Goal: Check status: Check status

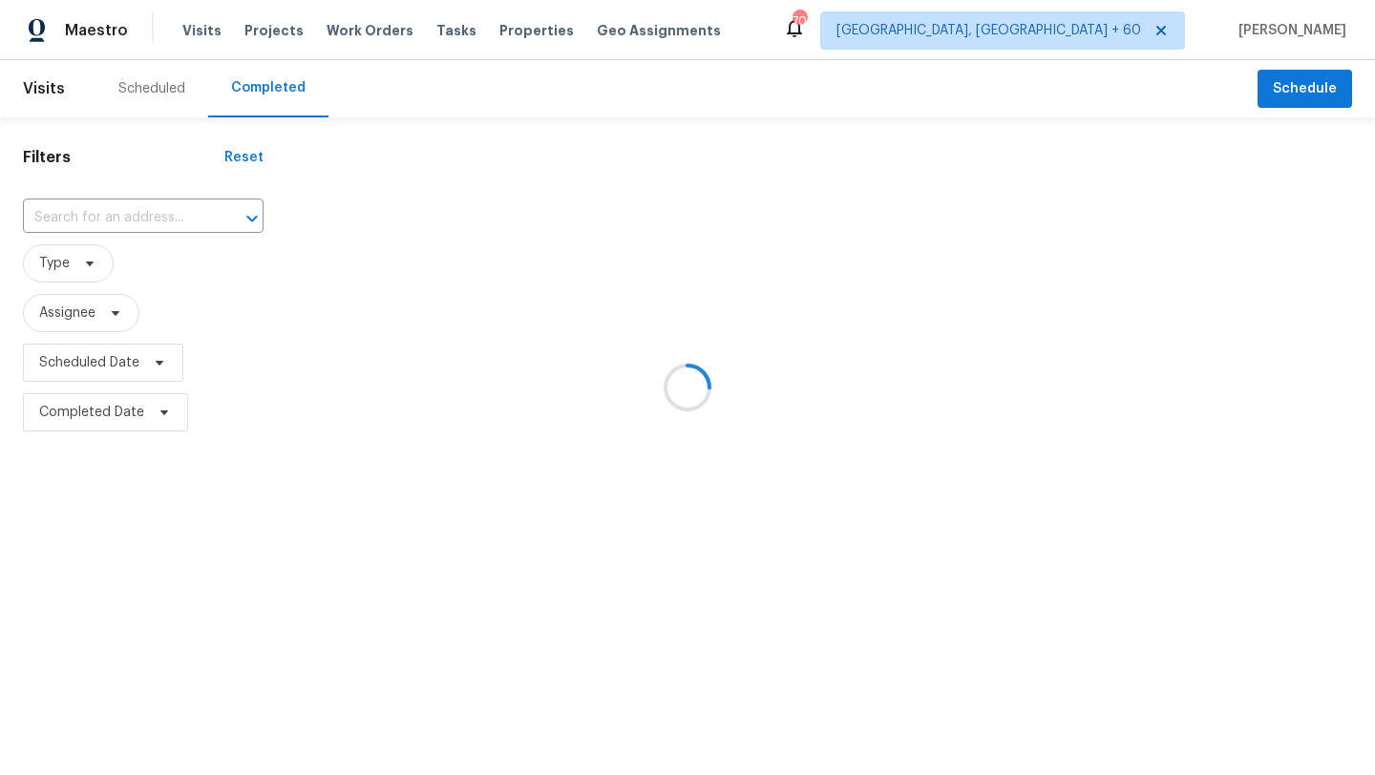
click at [338, 38] on div at bounding box center [687, 387] width 1375 height 775
click at [348, 21] on div at bounding box center [687, 387] width 1375 height 775
click at [350, 32] on div at bounding box center [687, 387] width 1375 height 775
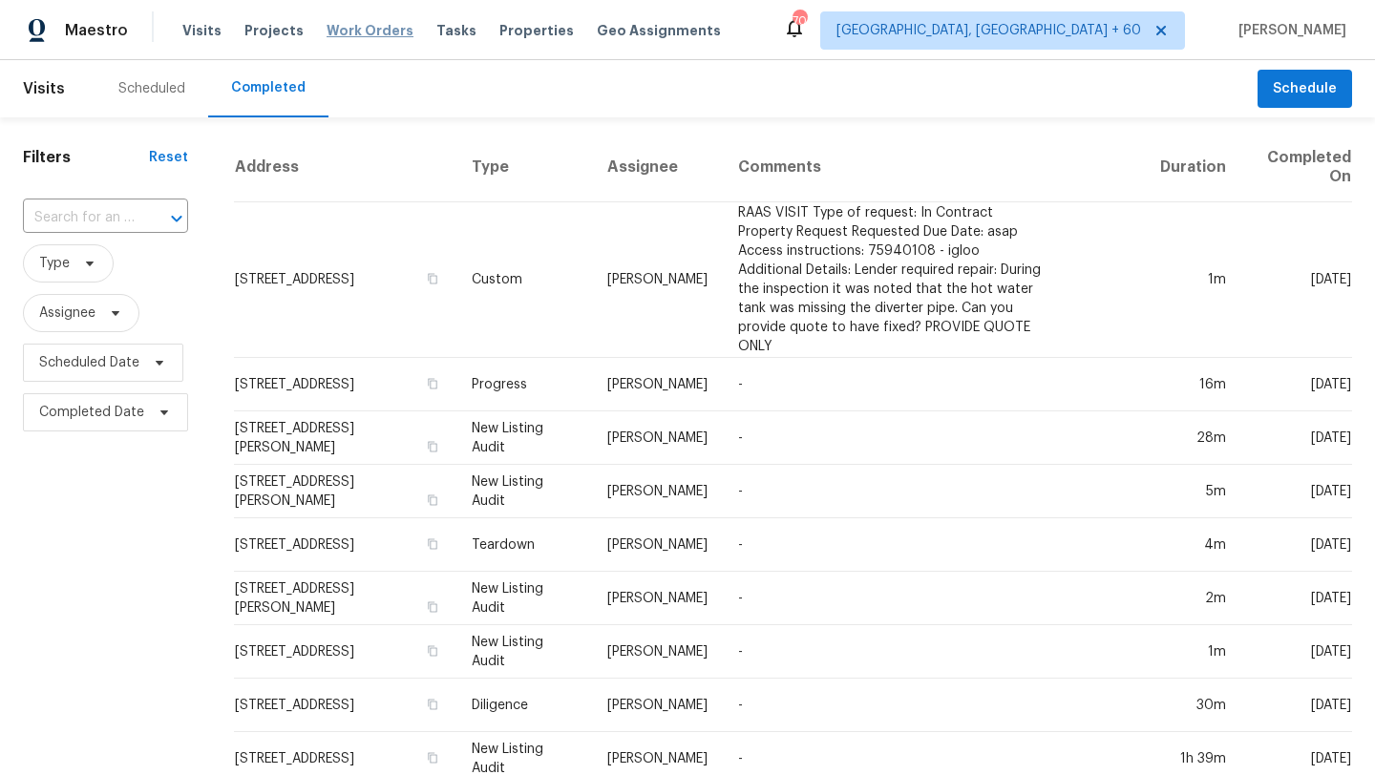
click at [358, 34] on span "Work Orders" at bounding box center [370, 30] width 87 height 19
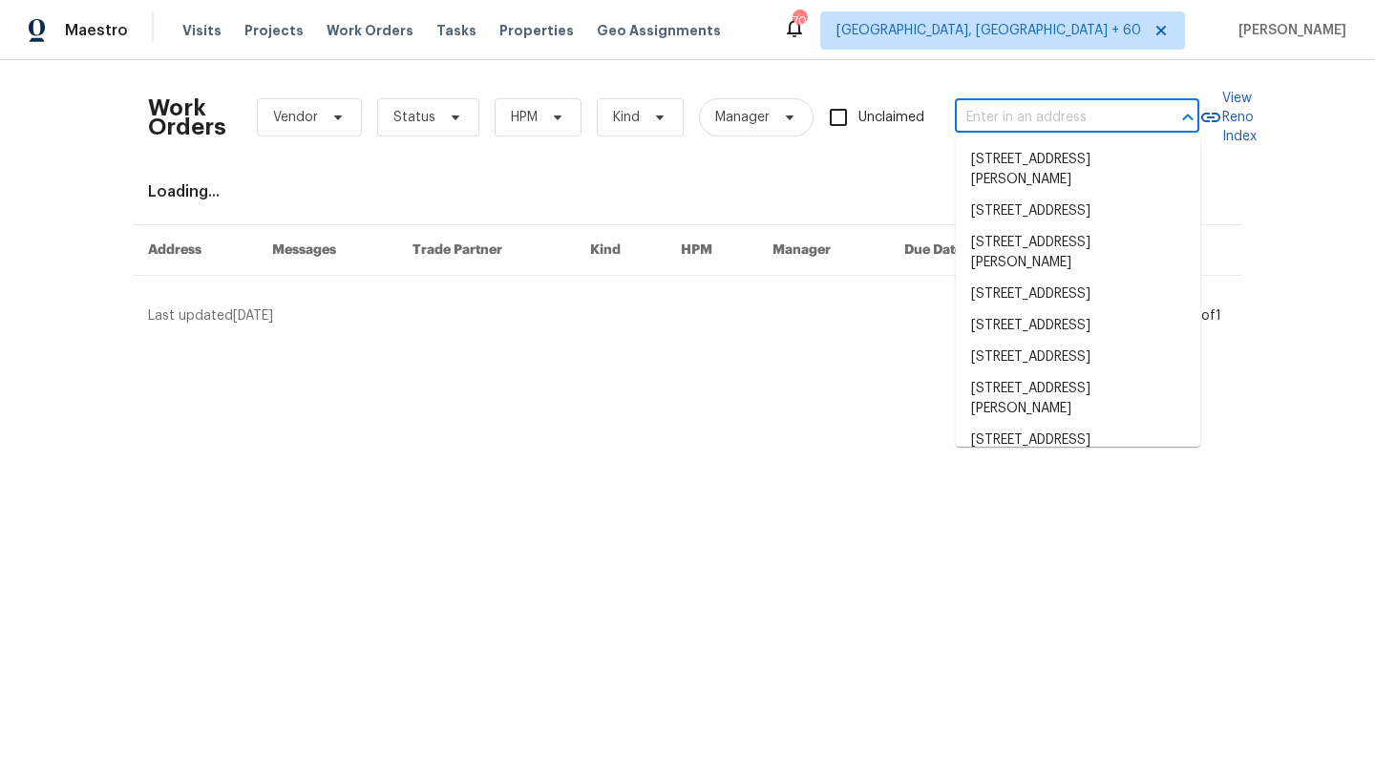
click at [1005, 103] on input "text" at bounding box center [1050, 118] width 191 height 30
paste input "[STREET_ADDRESS]"
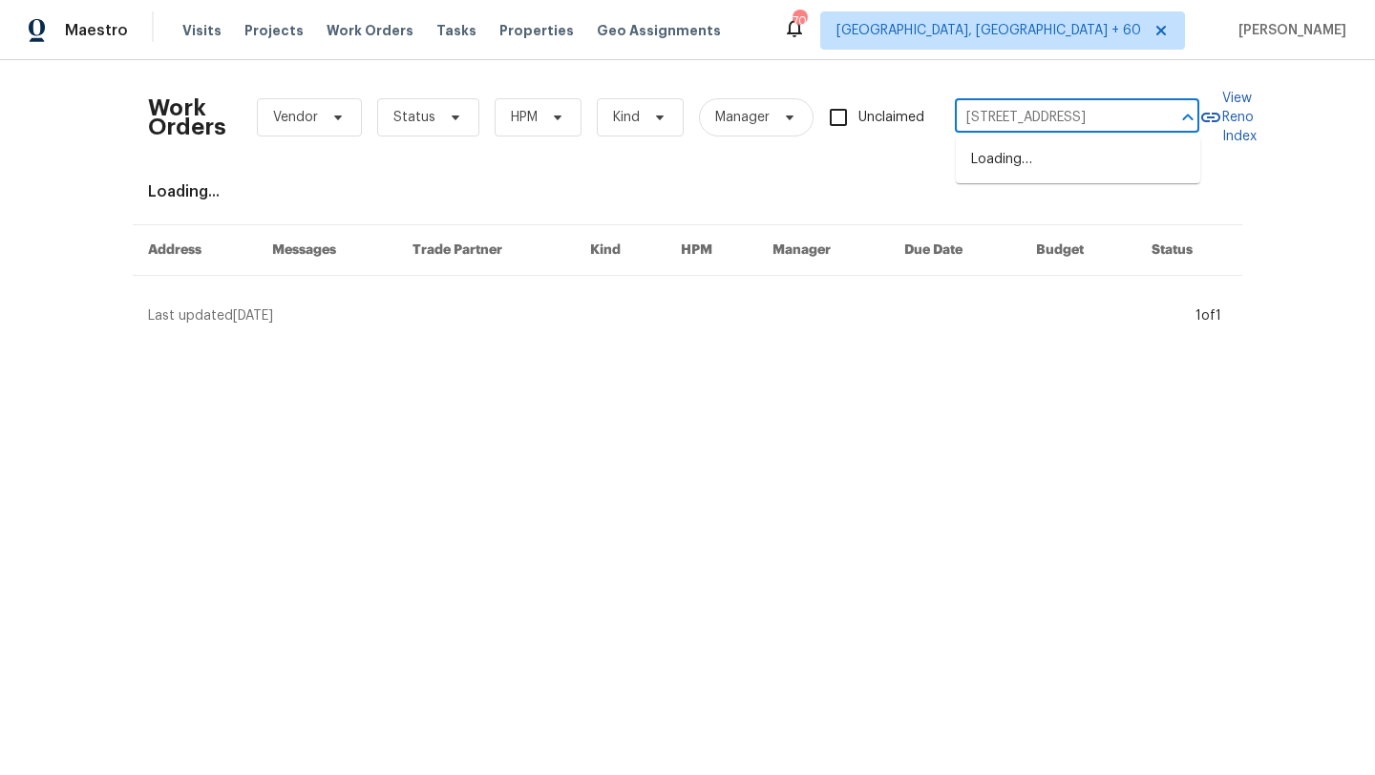
type input "[STREET_ADDRESS]"
click at [1055, 171] on li "[STREET_ADDRESS]" at bounding box center [1078, 160] width 244 height 32
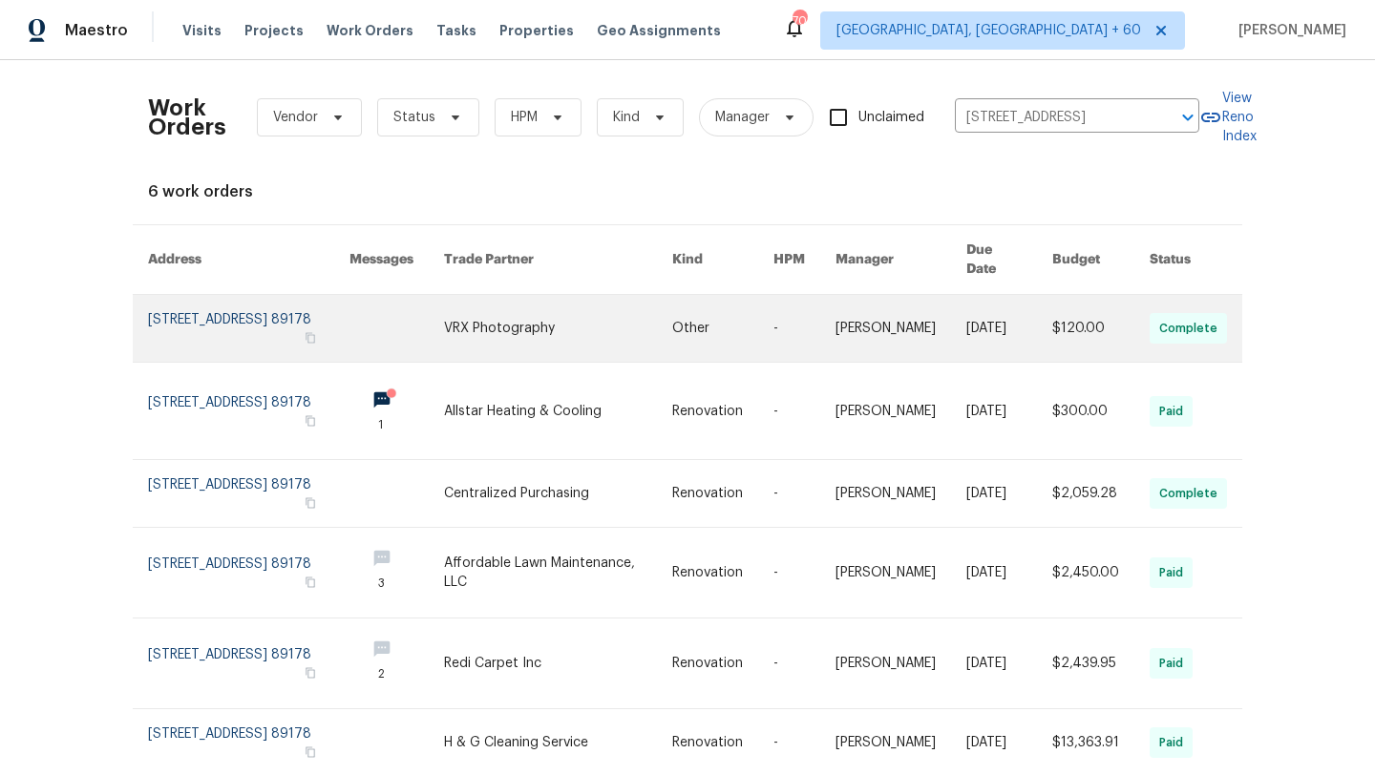
click at [239, 303] on link at bounding box center [248, 328] width 201 height 67
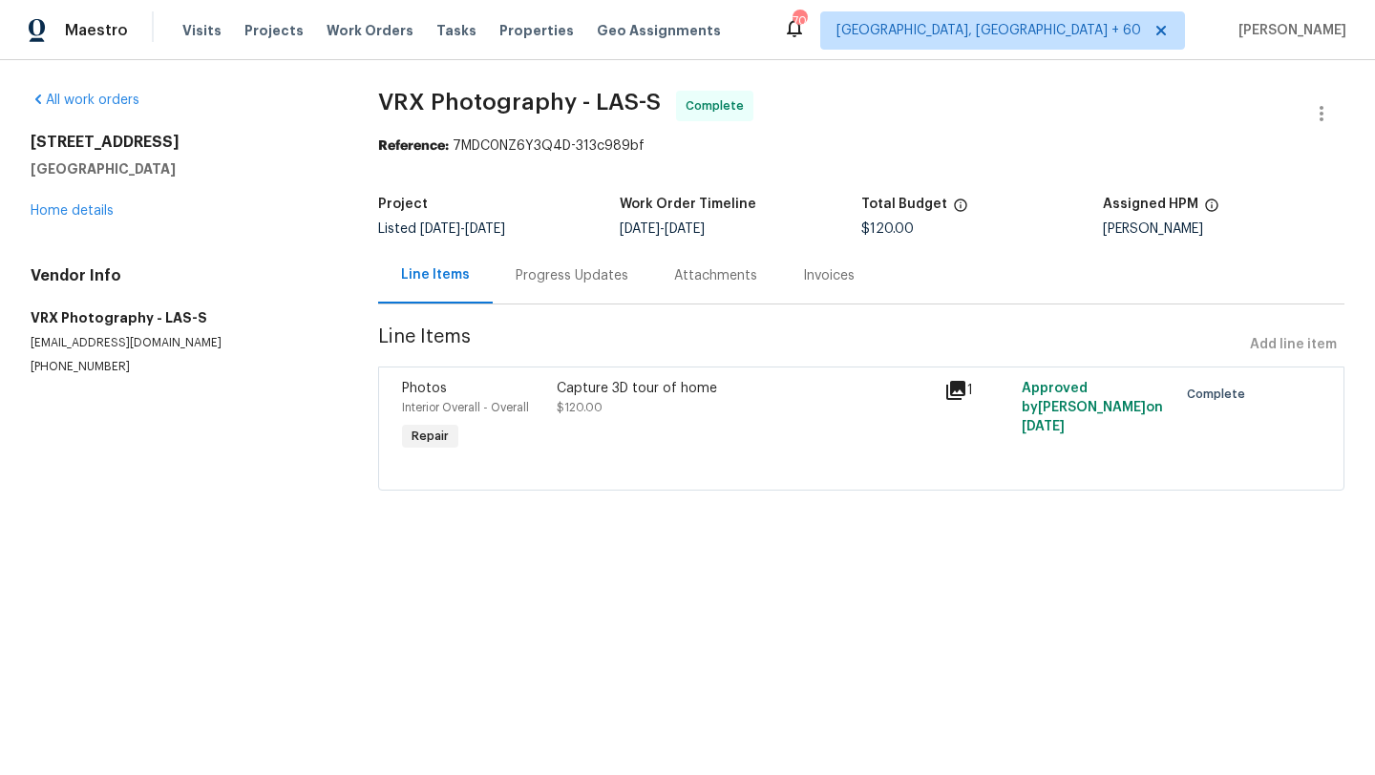
click at [574, 281] on div "Progress Updates" at bounding box center [572, 275] width 113 height 19
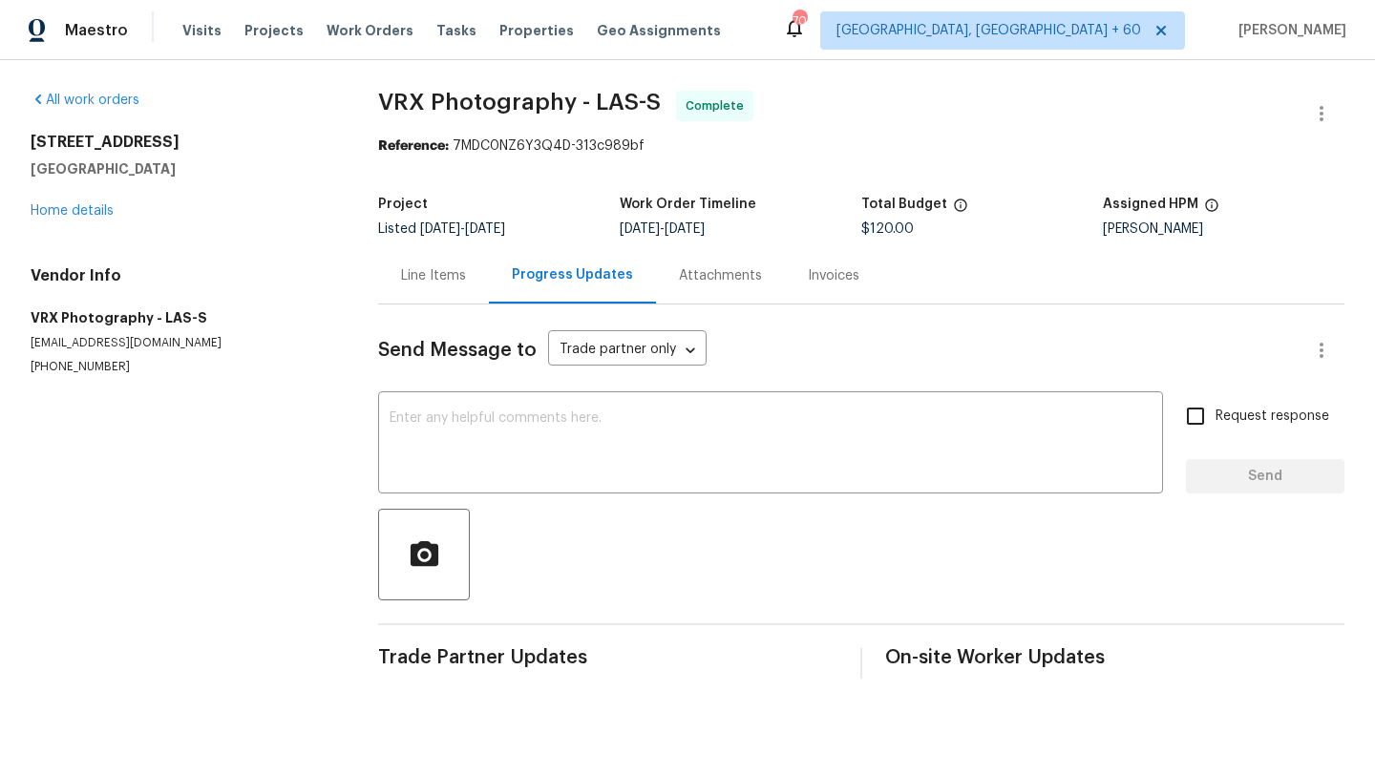
click at [466, 279] on div "Line Items" at bounding box center [433, 275] width 111 height 56
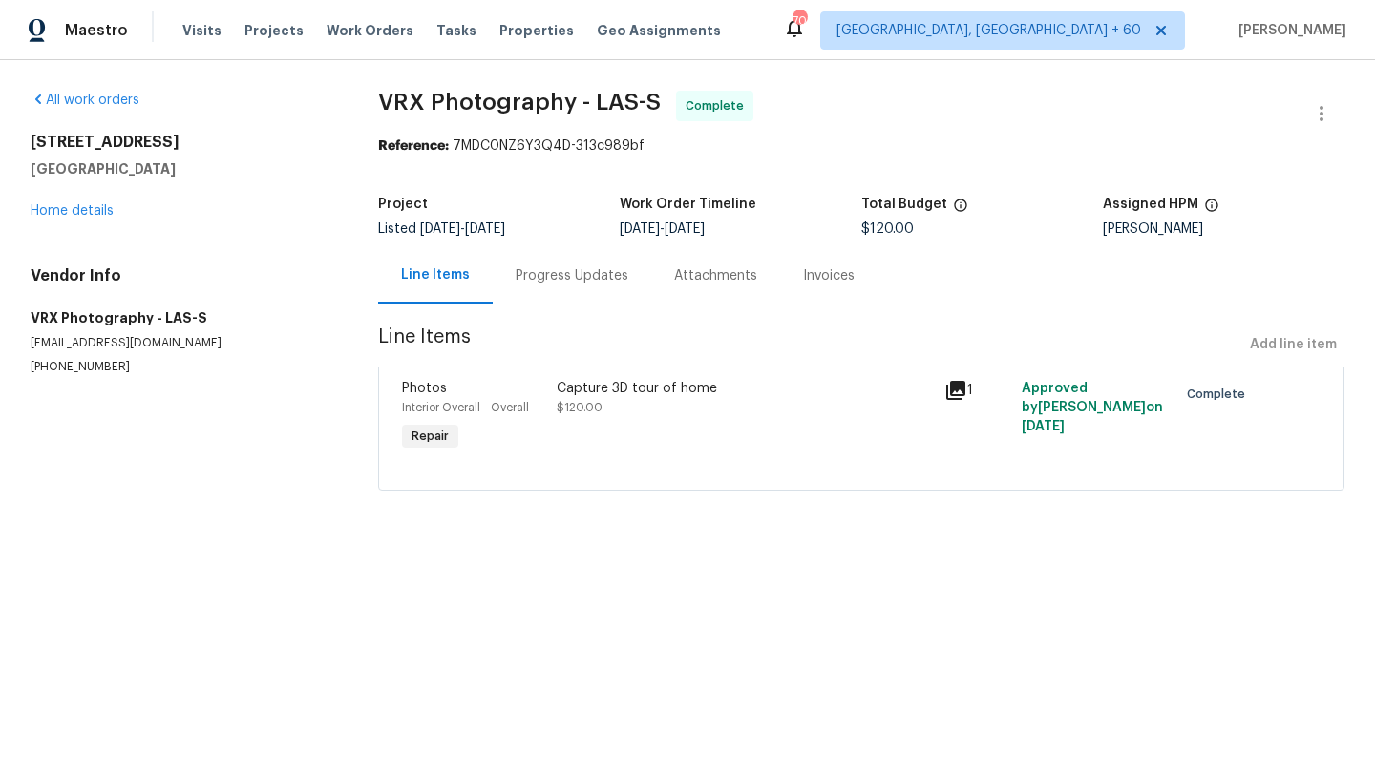
click at [125, 205] on div "[STREET_ADDRESS] Home details" at bounding box center [182, 177] width 302 height 88
click at [70, 208] on link "Home details" at bounding box center [72, 210] width 83 height 13
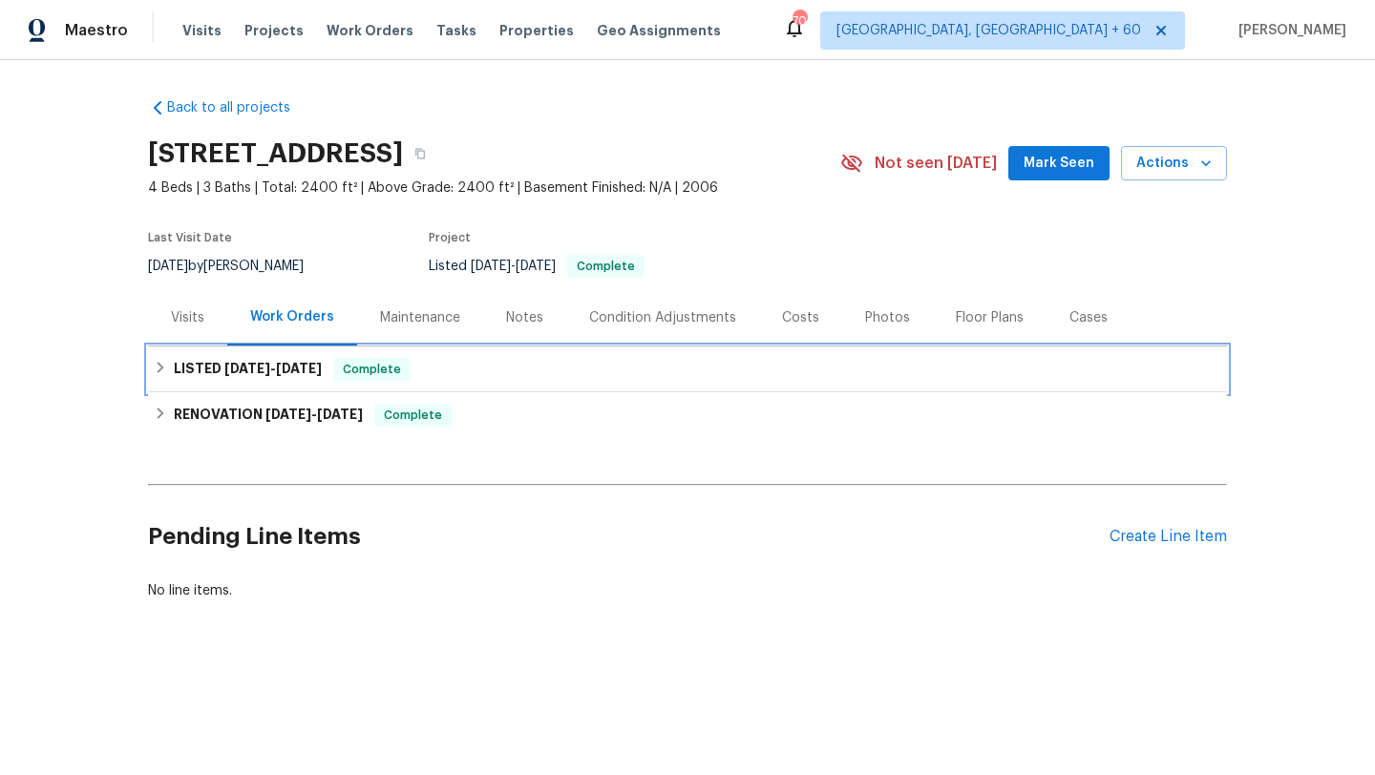
click at [478, 358] on div "LISTED [DATE] - [DATE] Complete" at bounding box center [687, 369] width 1067 height 23
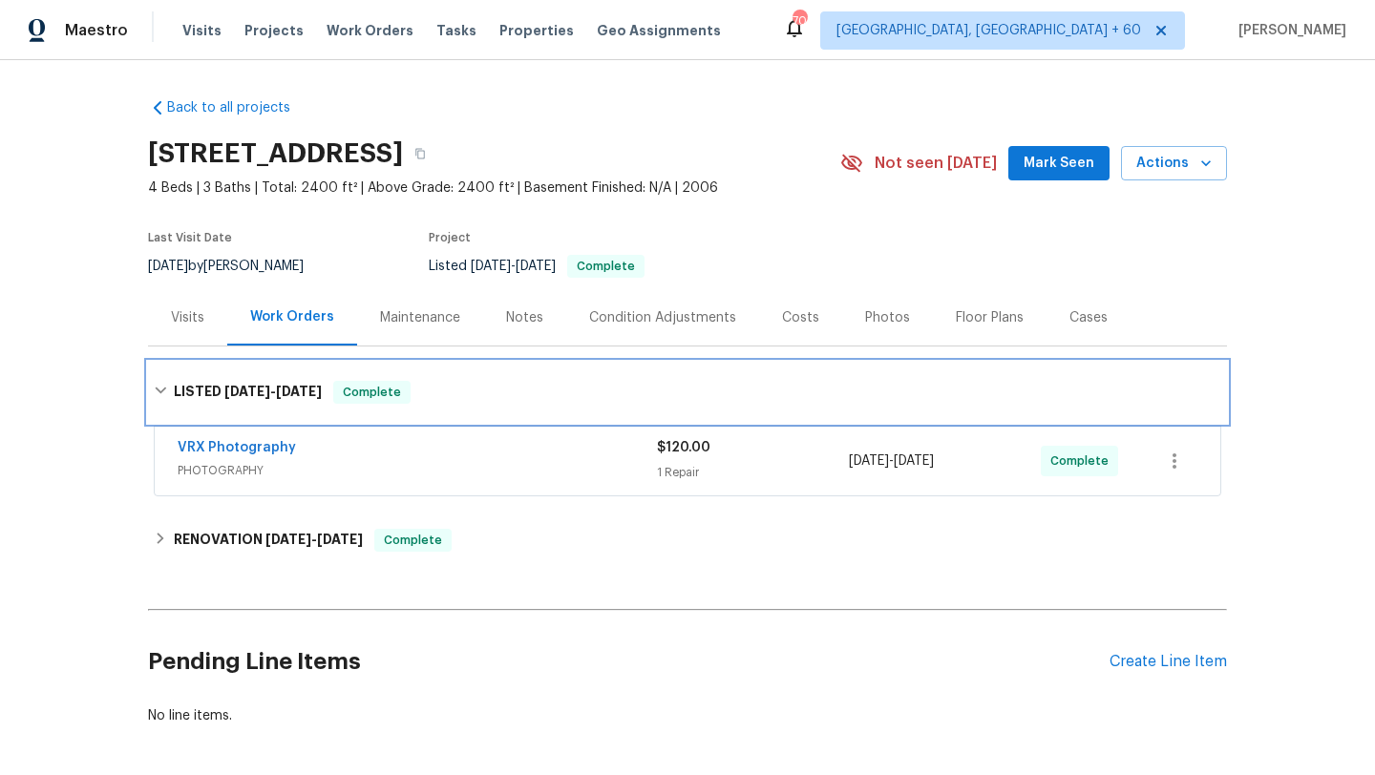
scroll to position [80, 0]
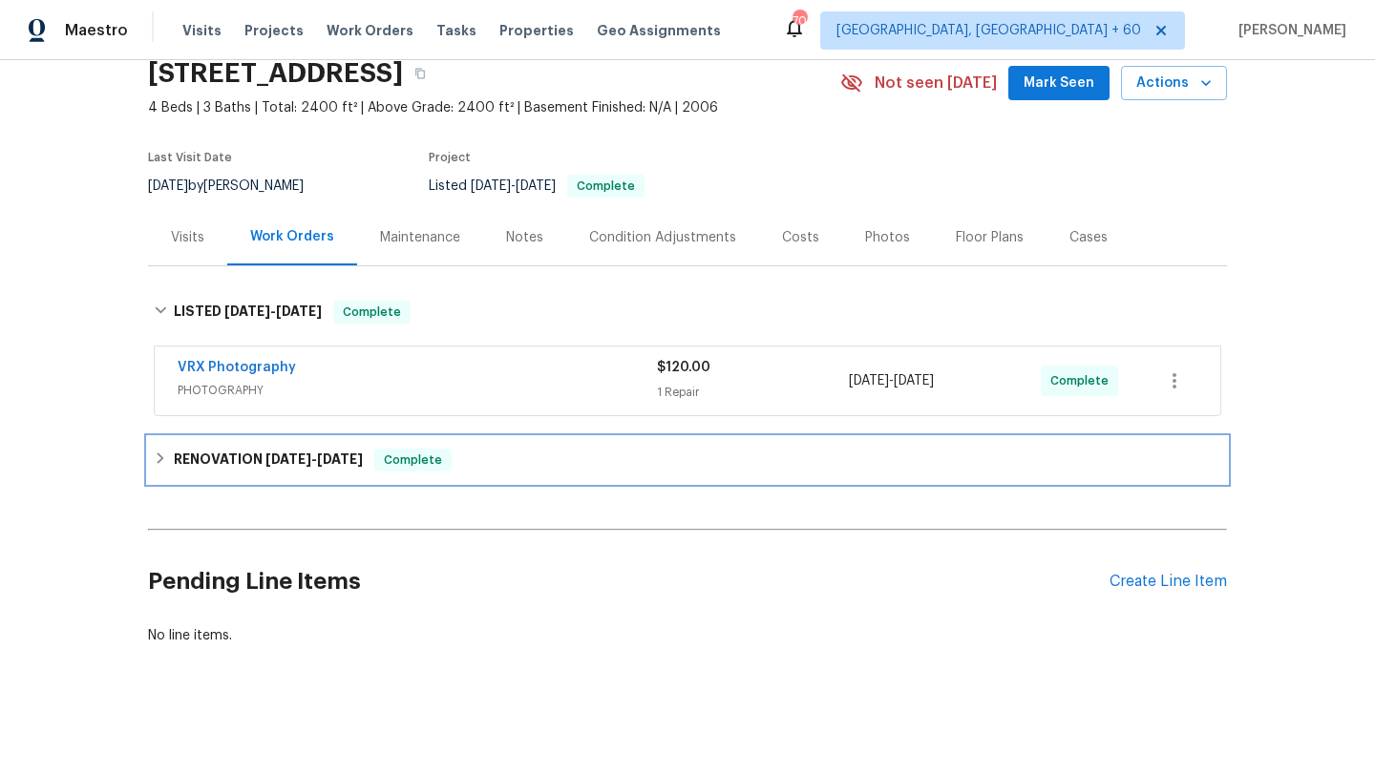
click at [280, 442] on div "RENOVATION [DATE] - [DATE] Complete" at bounding box center [687, 460] width 1079 height 46
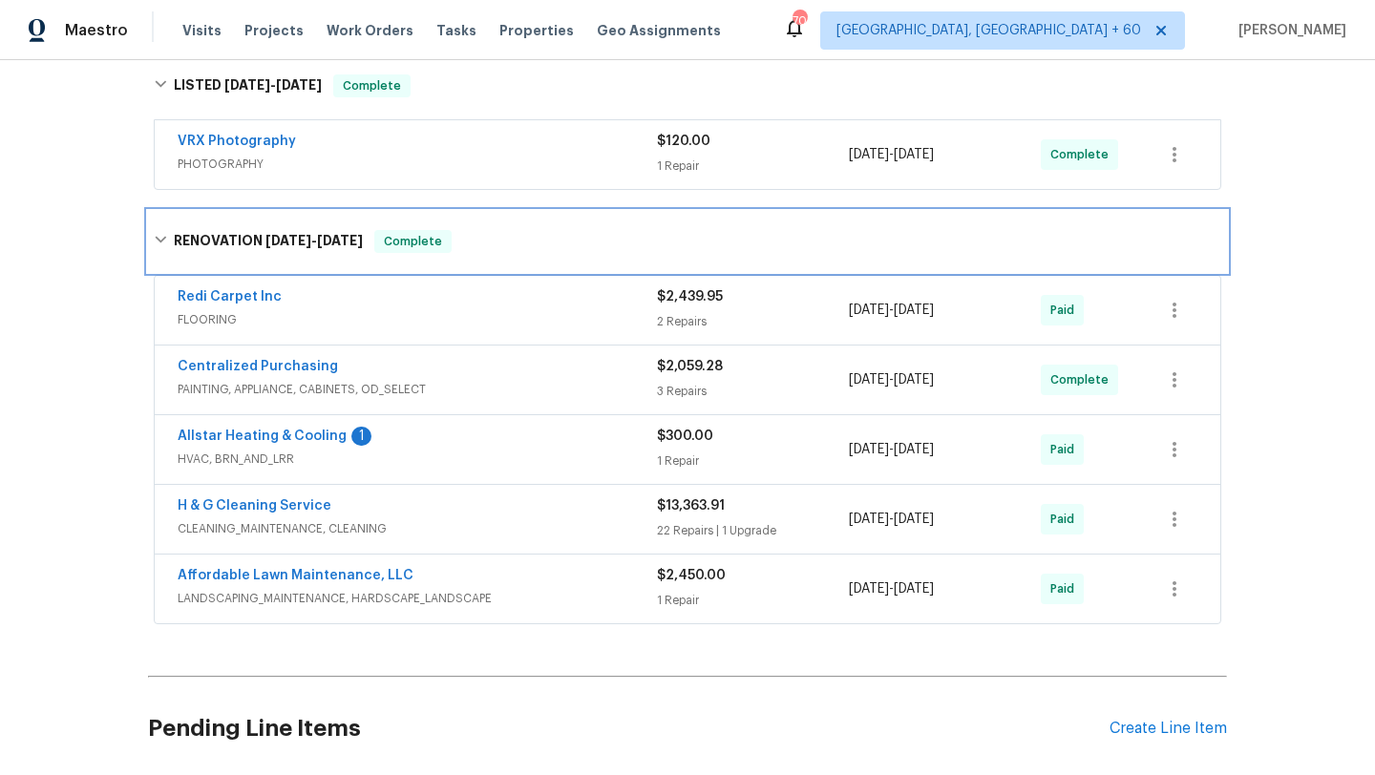
scroll to position [314, 0]
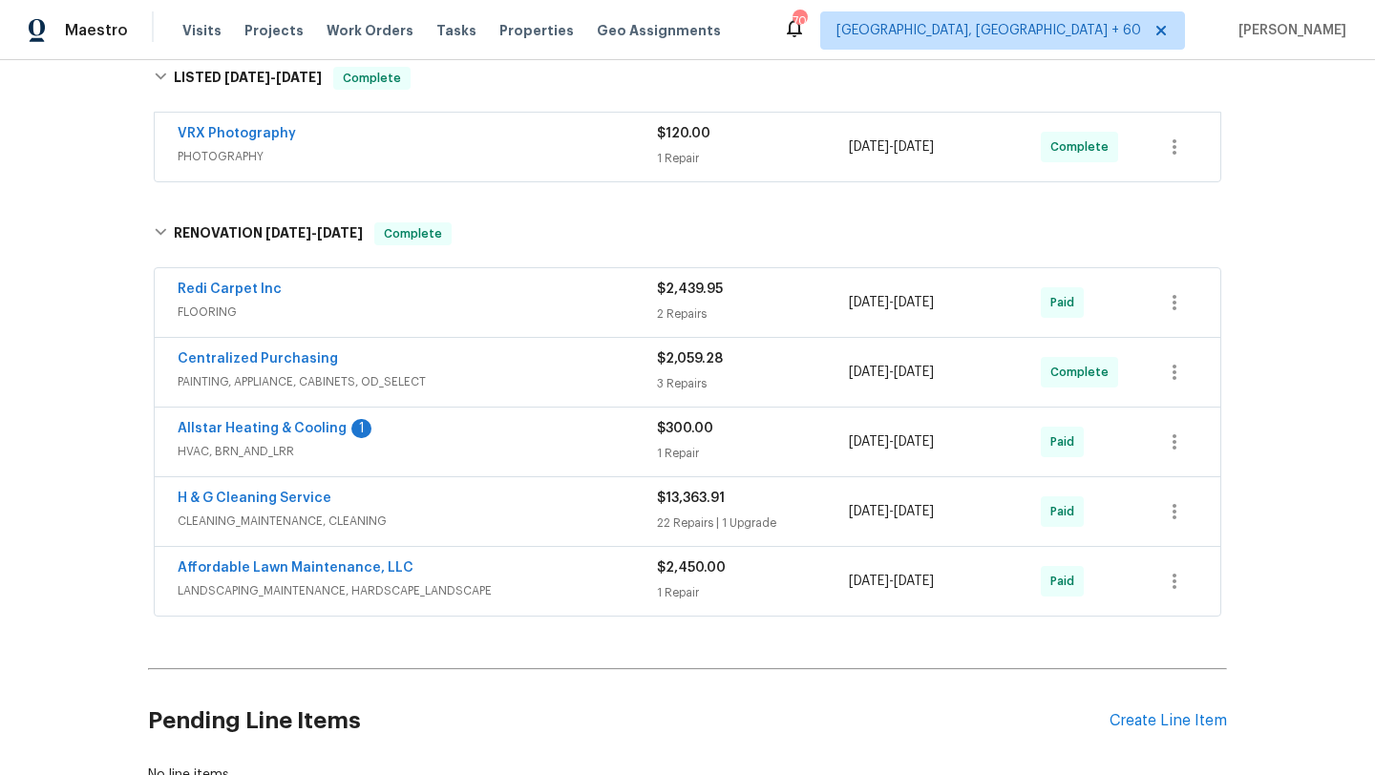
click at [304, 586] on span "LANDSCAPING_MAINTENANCE, HARDSCAPE_LANDSCAPE" at bounding box center [417, 590] width 479 height 19
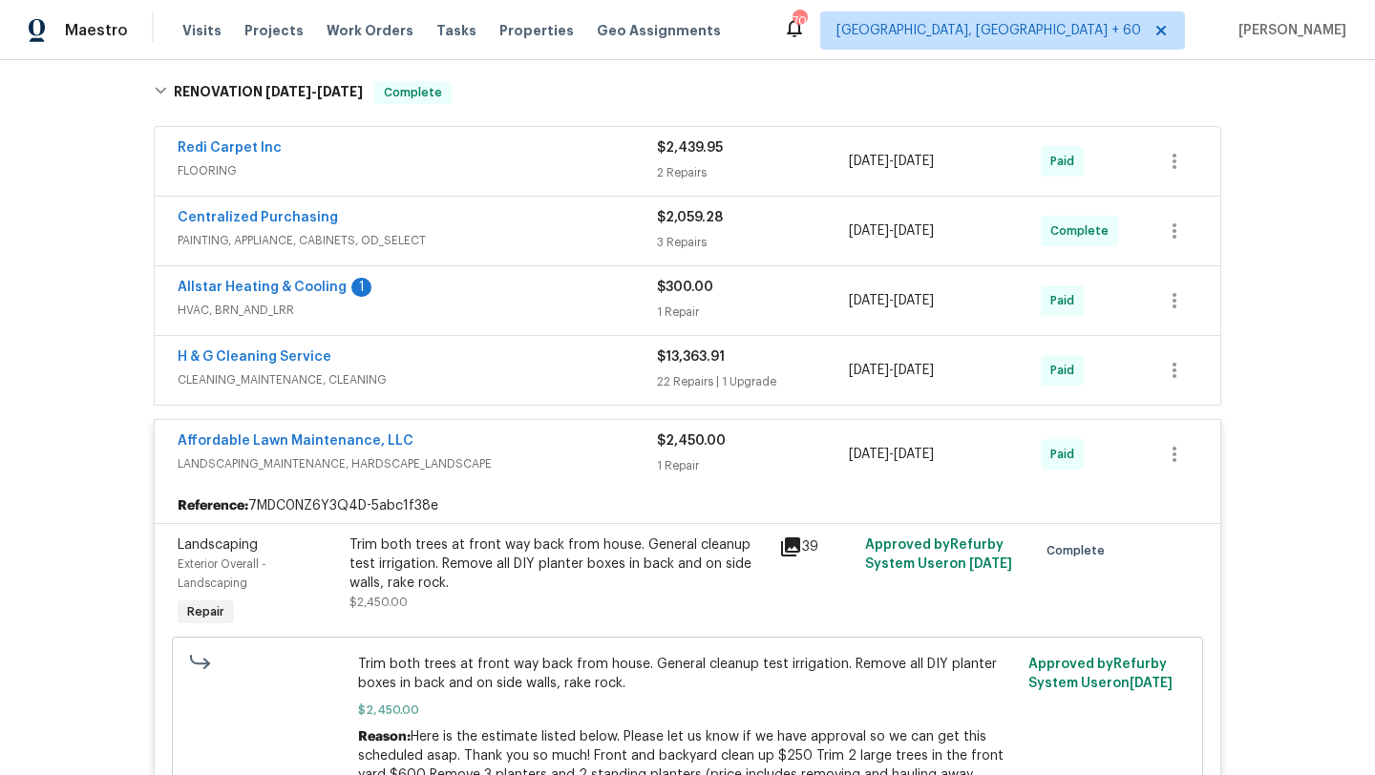
scroll to position [256, 0]
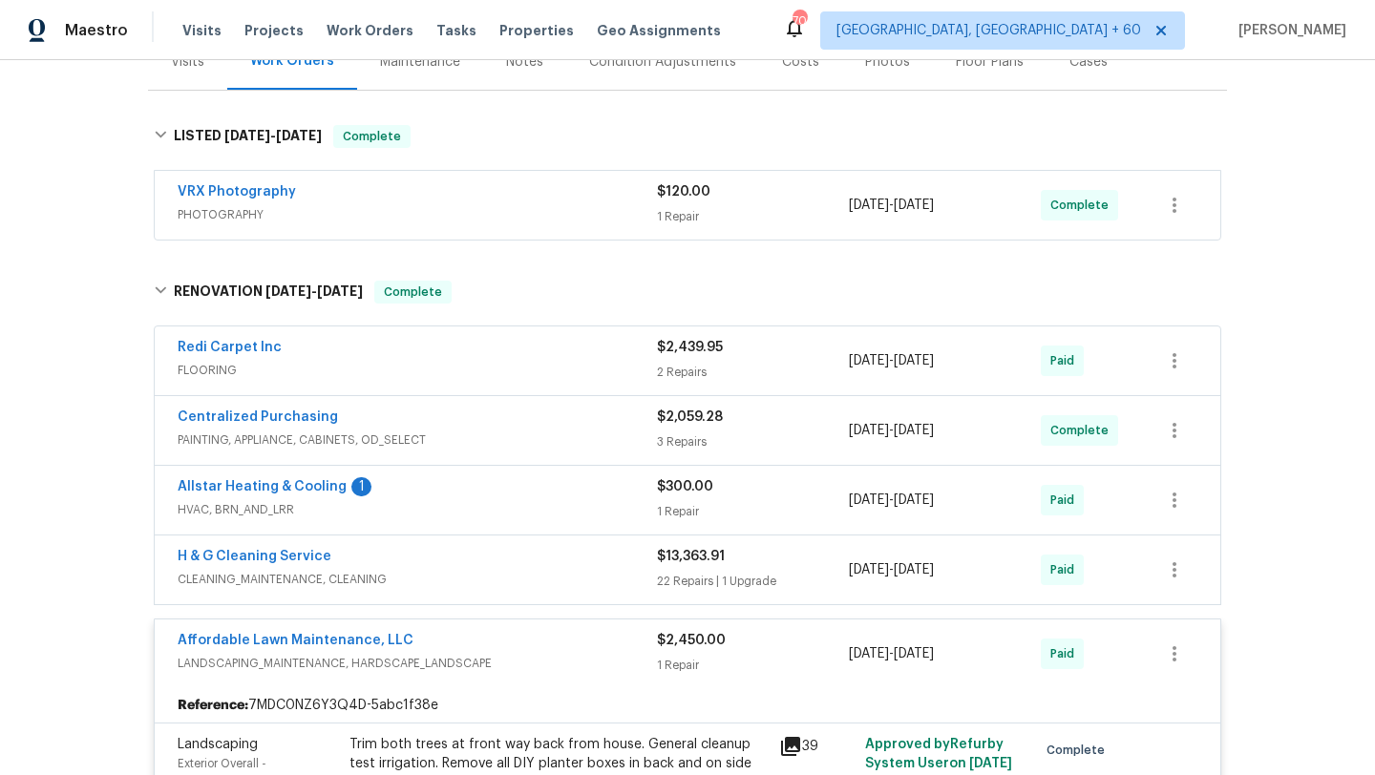
click at [394, 564] on div "H & G Cleaning Service" at bounding box center [417, 558] width 479 height 23
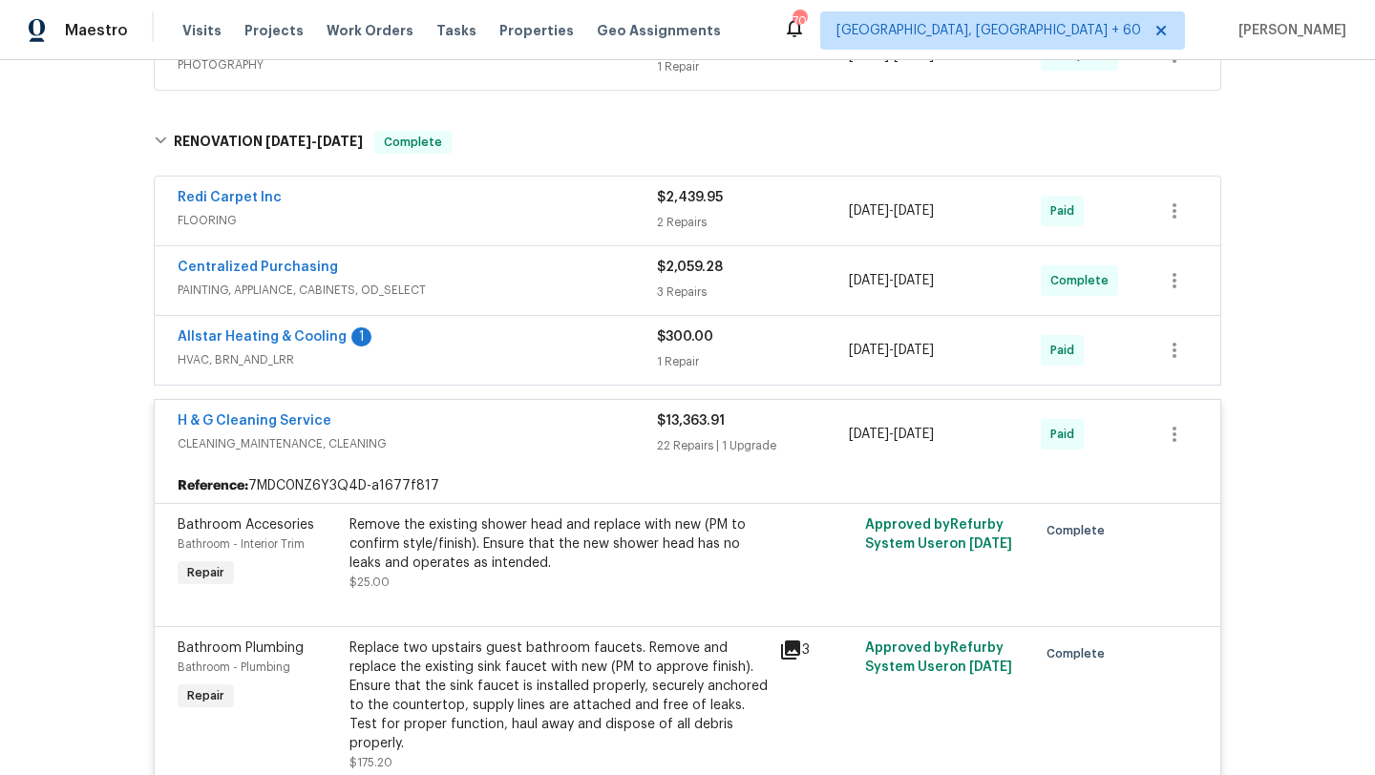
scroll to position [332, 0]
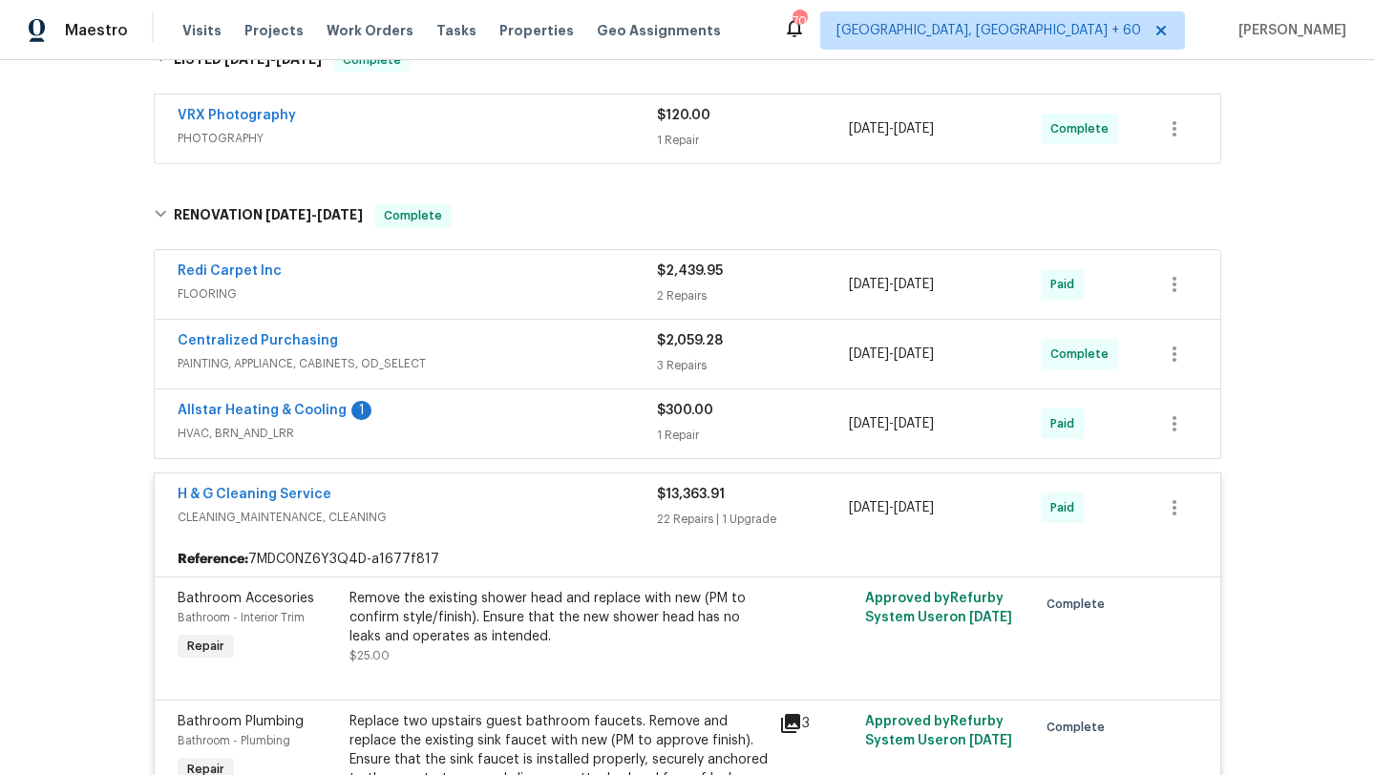
click at [379, 289] on span "FLOORING" at bounding box center [417, 293] width 479 height 19
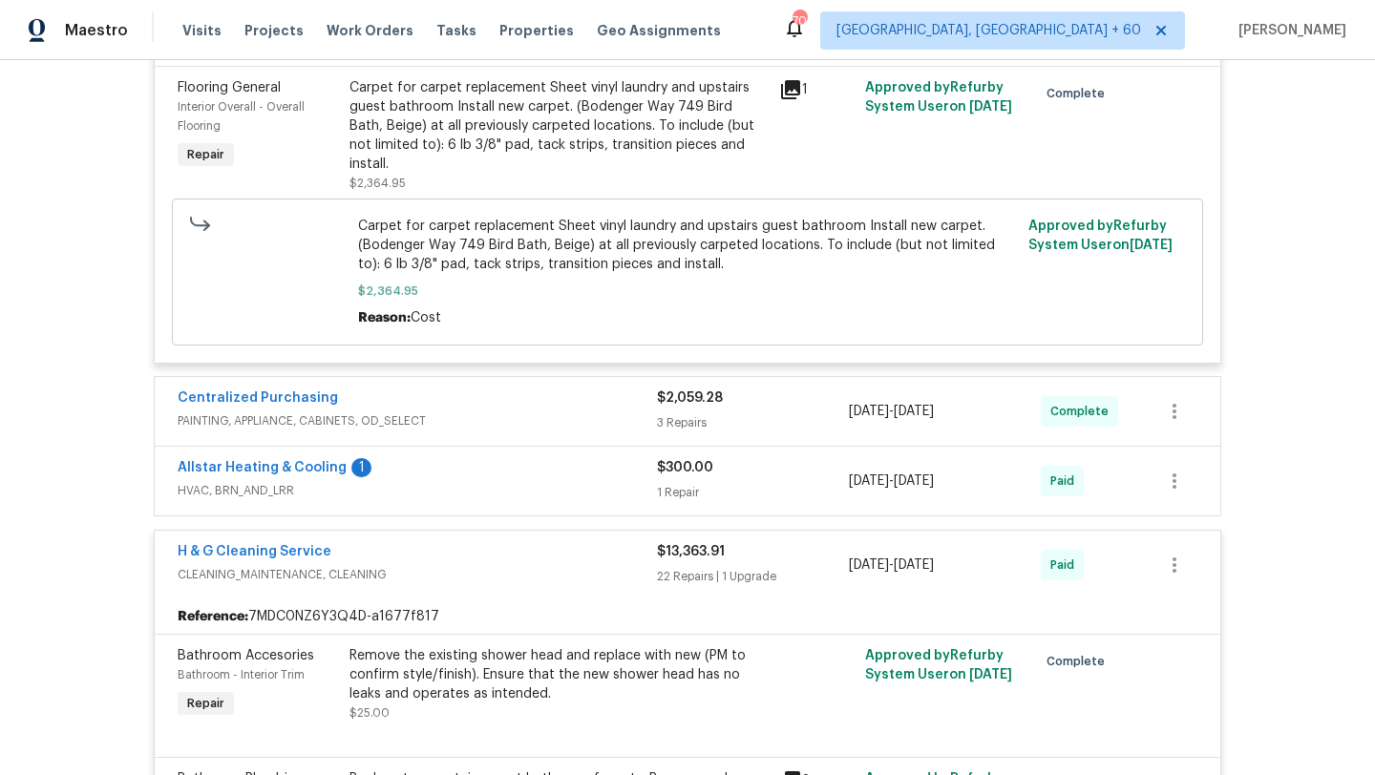
scroll to position [771, 0]
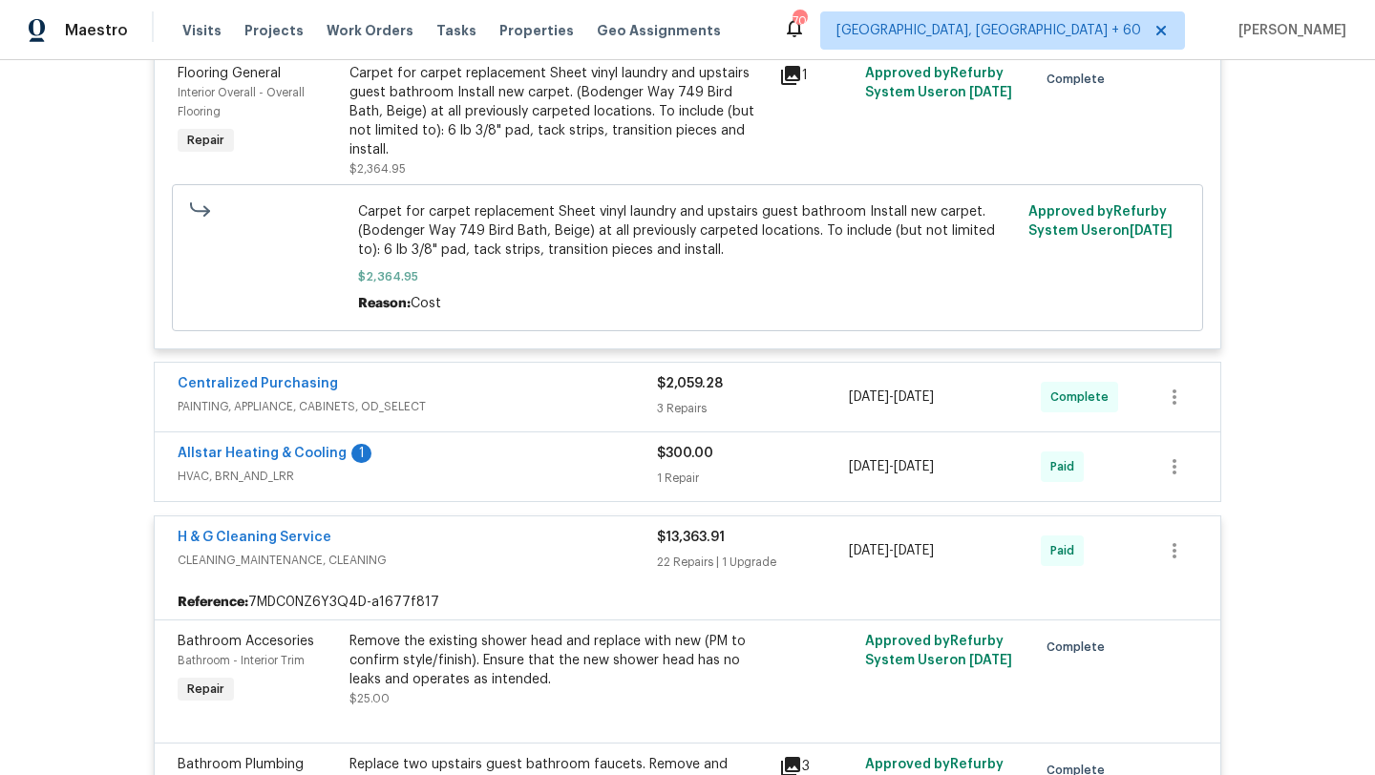
click at [406, 375] on div "Centralized Purchasing" at bounding box center [417, 385] width 479 height 23
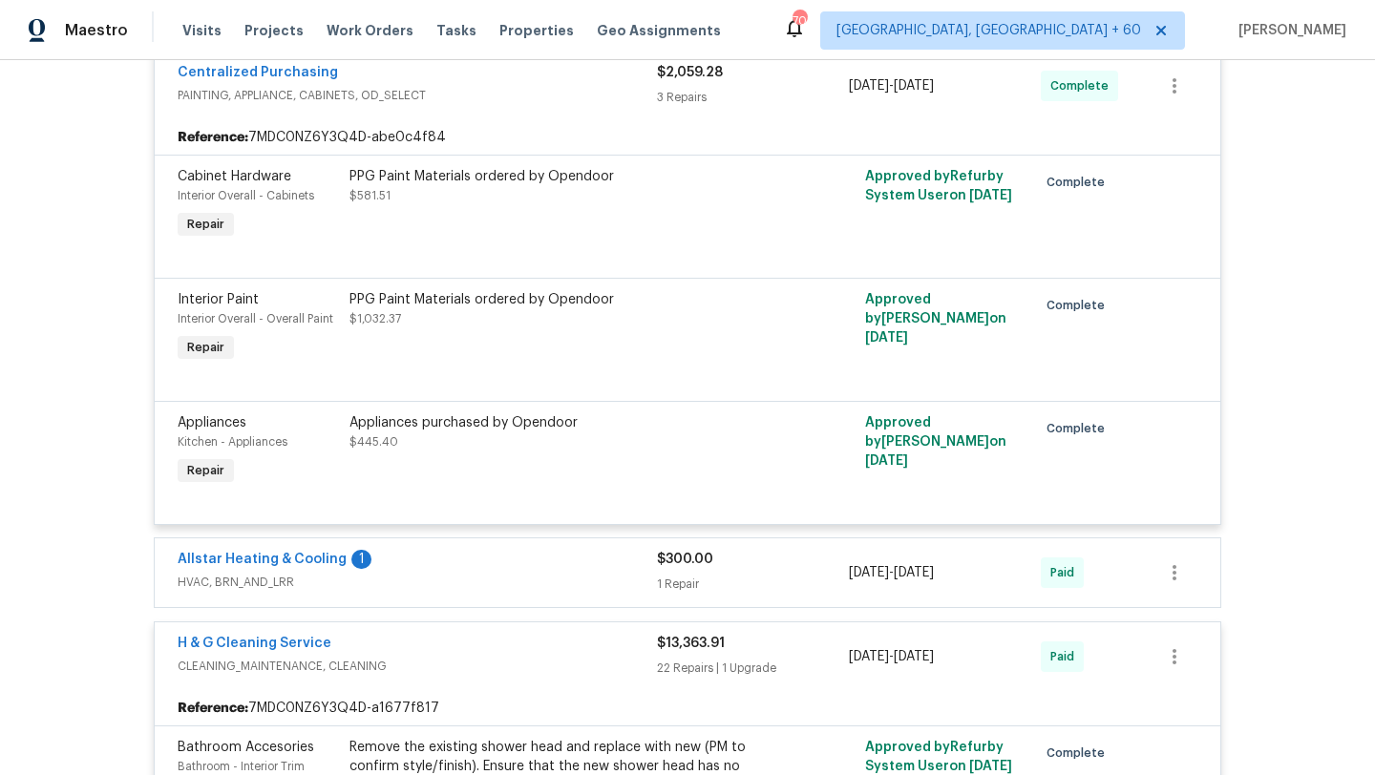
scroll to position [1140, 0]
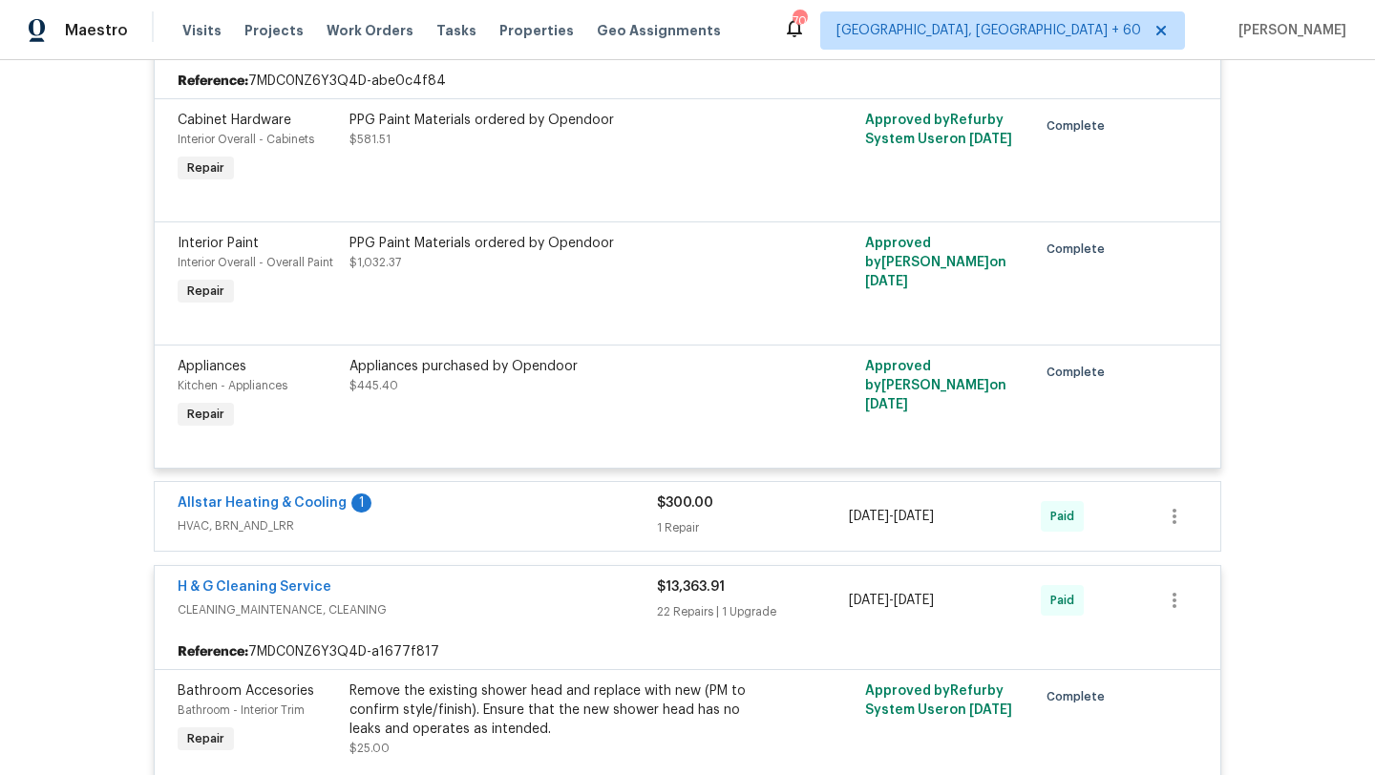
click at [482, 482] on div "Allstar Heating & Cooling 1 HVAC, BRN_AND_LRR $300.00 1 Repair [DATE] - [DATE] …" at bounding box center [687, 516] width 1065 height 69
click at [485, 482] on div "Allstar Heating & Cooling 1 HVAC, BRN_AND_LRR $300.00 1 Repair [DATE] - [DATE] …" at bounding box center [687, 516] width 1065 height 69
click at [482, 499] on div "Allstar Heating & Cooling 1" at bounding box center [417, 505] width 479 height 23
